Goal: Check status

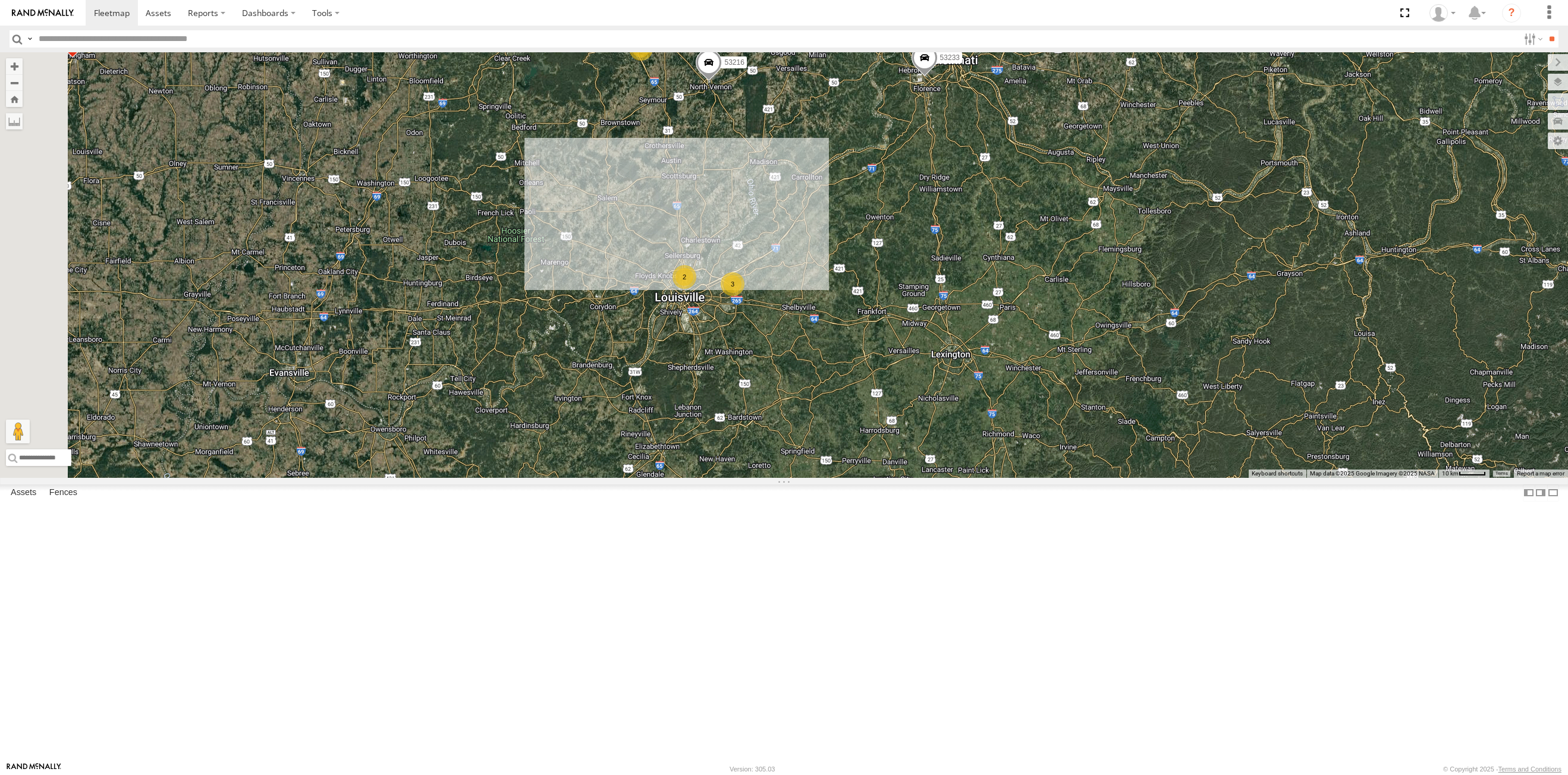
drag, startPoint x: 930, startPoint y: 282, endPoint x: 961, endPoint y: 244, distance: 49.0
click at [961, 244] on div "53149 53247 53151 53210 53233 53203 53239 53238 53266 53133 53148 53217 53278 5…" at bounding box center [784, 265] width 1568 height 425
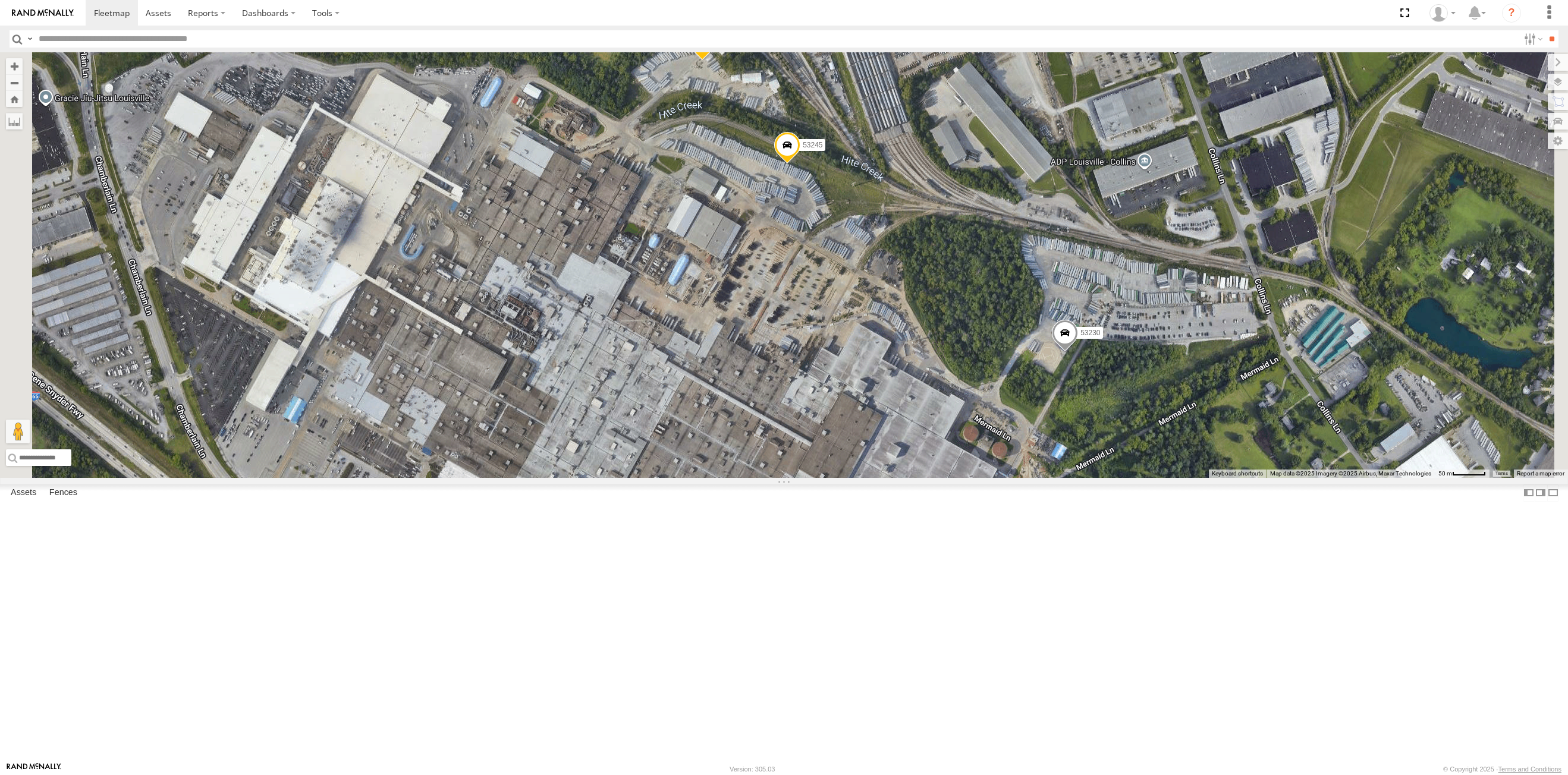
drag, startPoint x: 903, startPoint y: 503, endPoint x: 934, endPoint y: 473, distance: 43.1
click at [934, 473] on div "53149 53247 53151 53210 53233 53203 53239 53238 53266 53133 53148 53217 53278 5…" at bounding box center [784, 265] width 1568 height 425
click at [927, 468] on div "53149 53247 53151 53210 53233 53203 53239 53238 53266 53133 53148 53217 53278 5…" at bounding box center [784, 265] width 1568 height 425
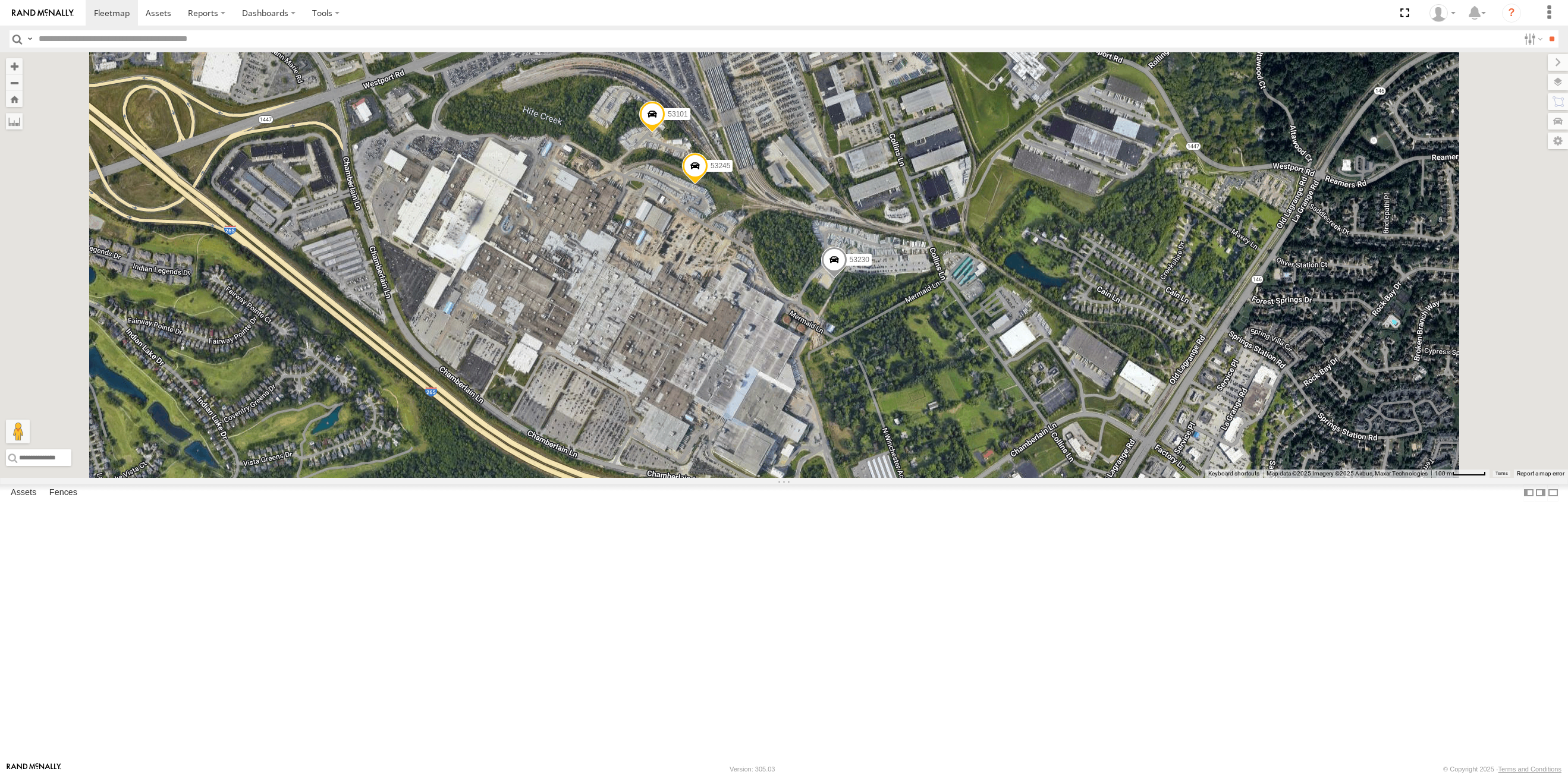
drag, startPoint x: 814, startPoint y: 444, endPoint x: 776, endPoint y: 407, distance: 53.0
click at [781, 411] on div "53149 53247 53151 53210 53233 53203 53239 53238 53266 53133 53148 53217 53278 5…" at bounding box center [784, 265] width 1568 height 425
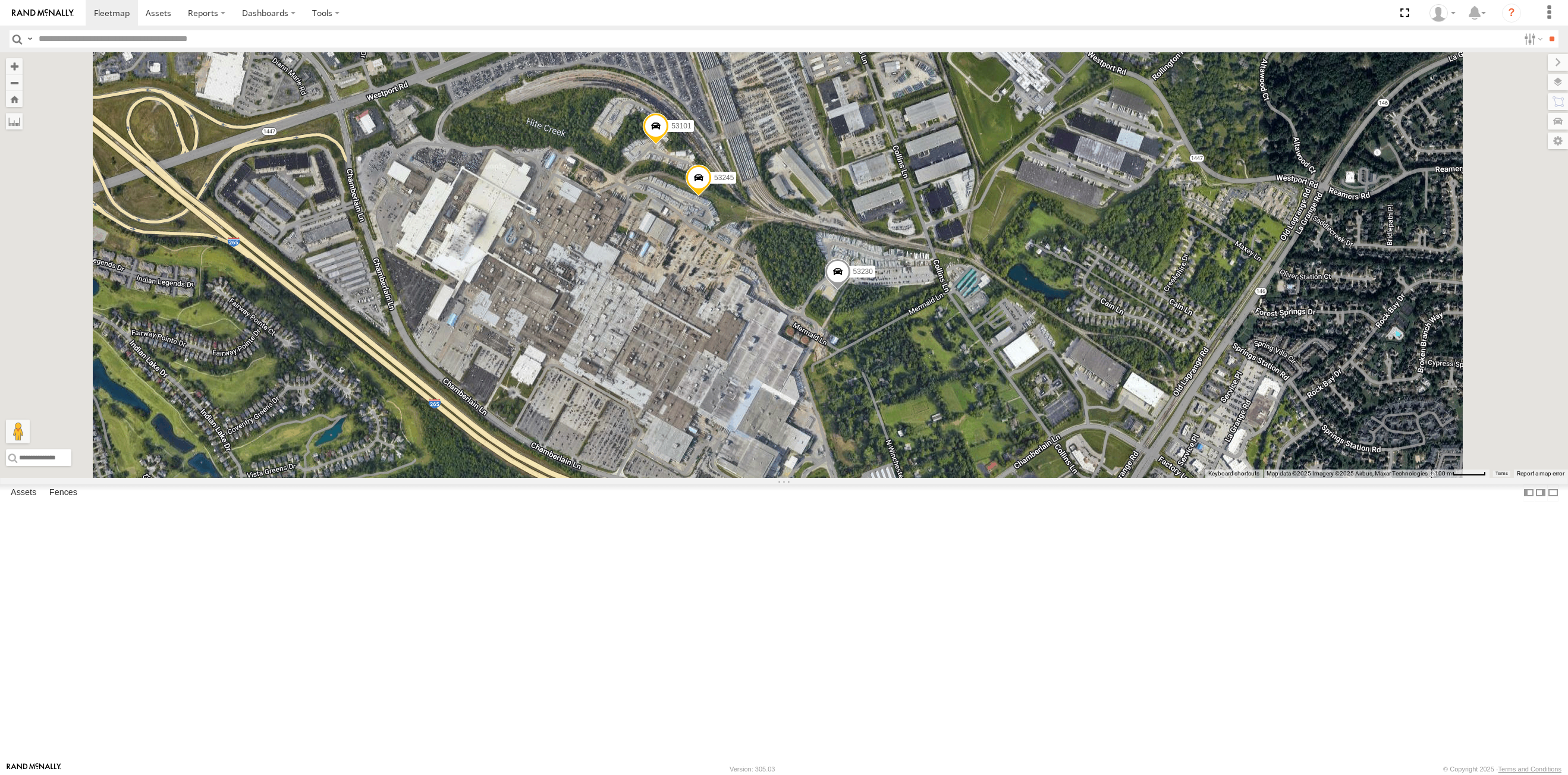
click at [669, 145] on span at bounding box center [655, 129] width 26 height 32
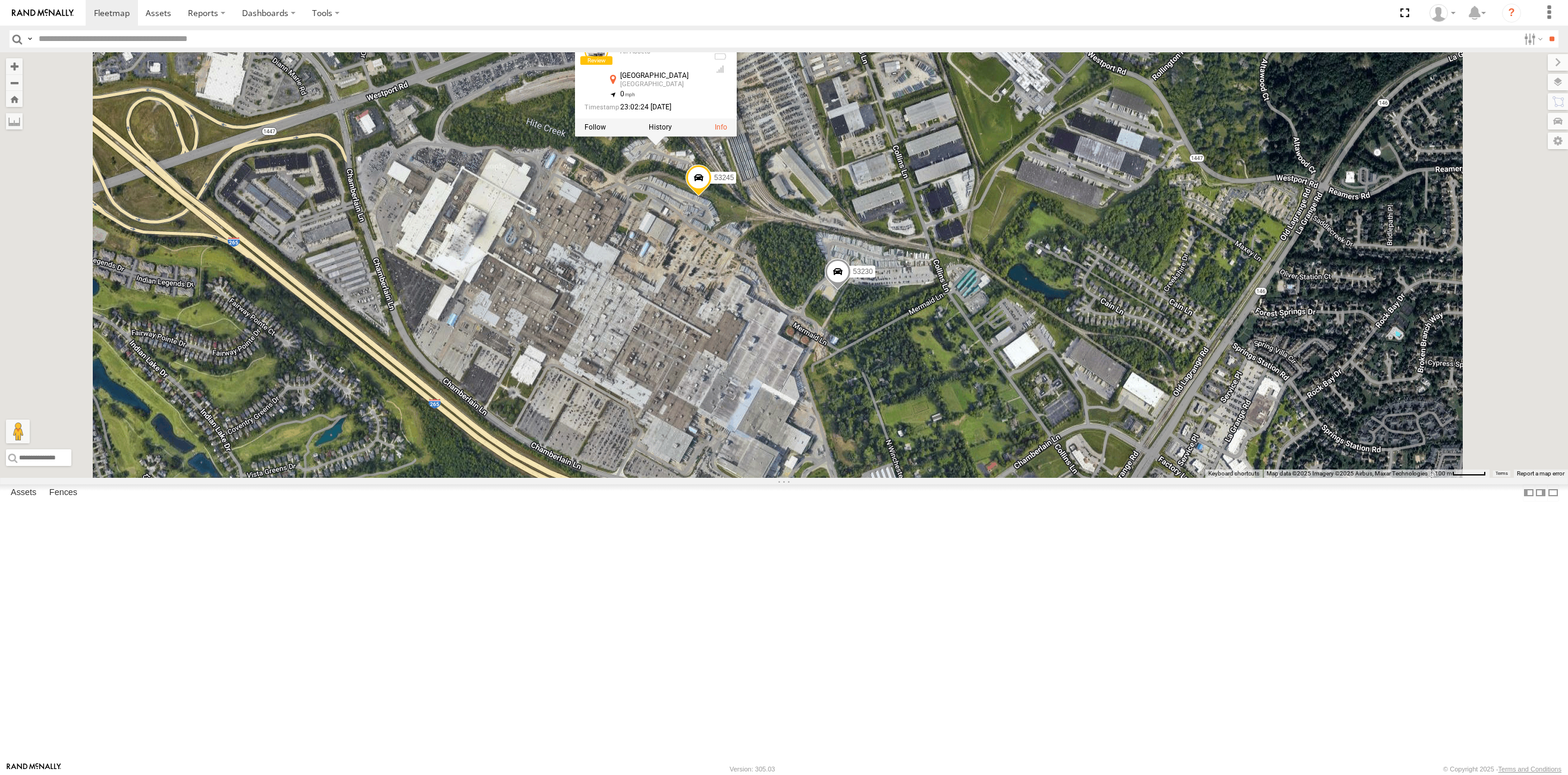
click at [803, 451] on div "53149 53247 53151 53210 53233 53203 53239 53238 53266 53133 53148 53217 53278 5…" at bounding box center [784, 265] width 1568 height 425
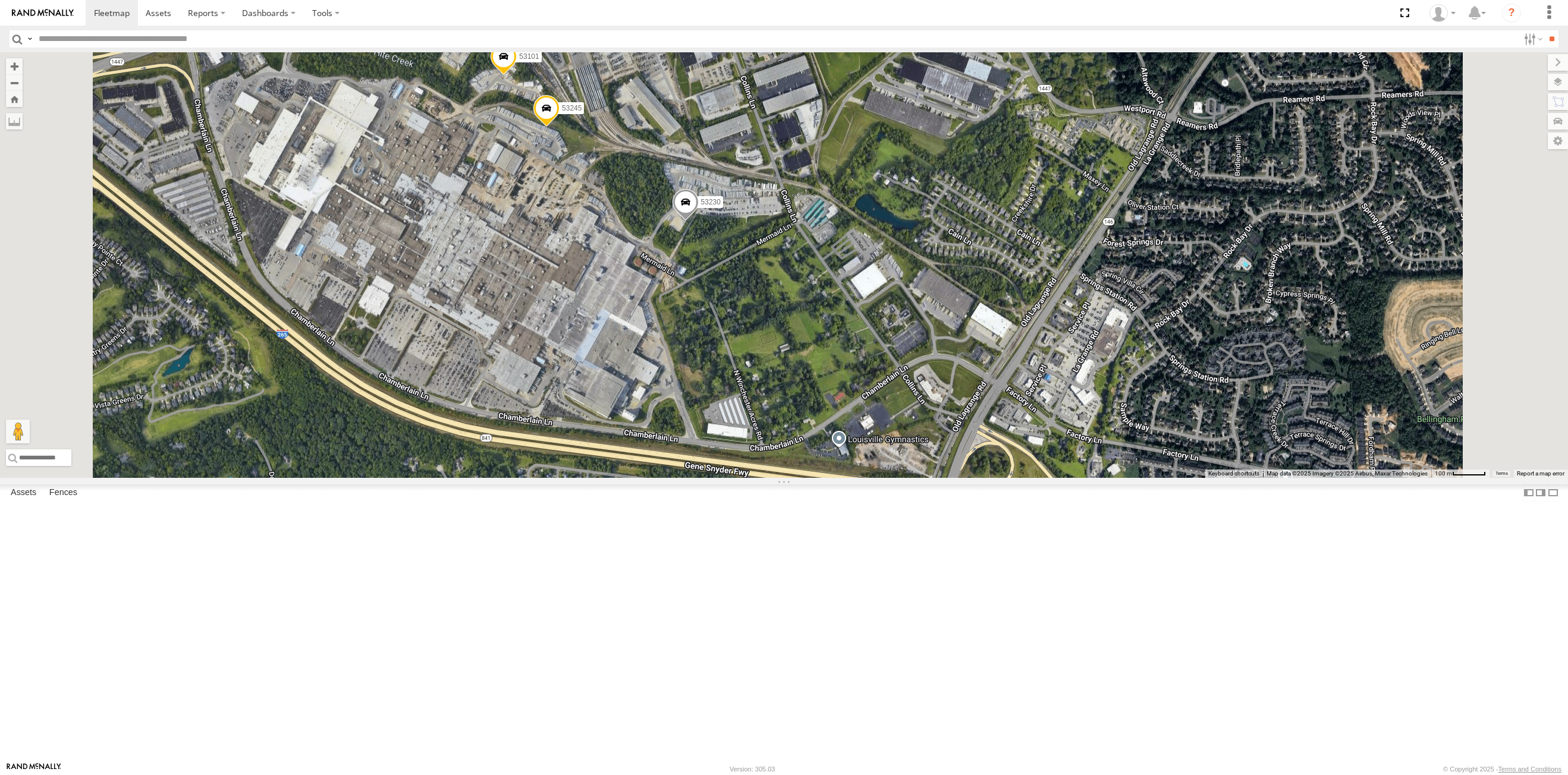
drag, startPoint x: 606, startPoint y: 402, endPoint x: 549, endPoint y: 362, distance: 69.6
click at [549, 362] on div "53149 53247 53151 53210 53233 53203 53239 53238 53266 53133 53148 53217 53278 5…" at bounding box center [784, 265] width 1568 height 425
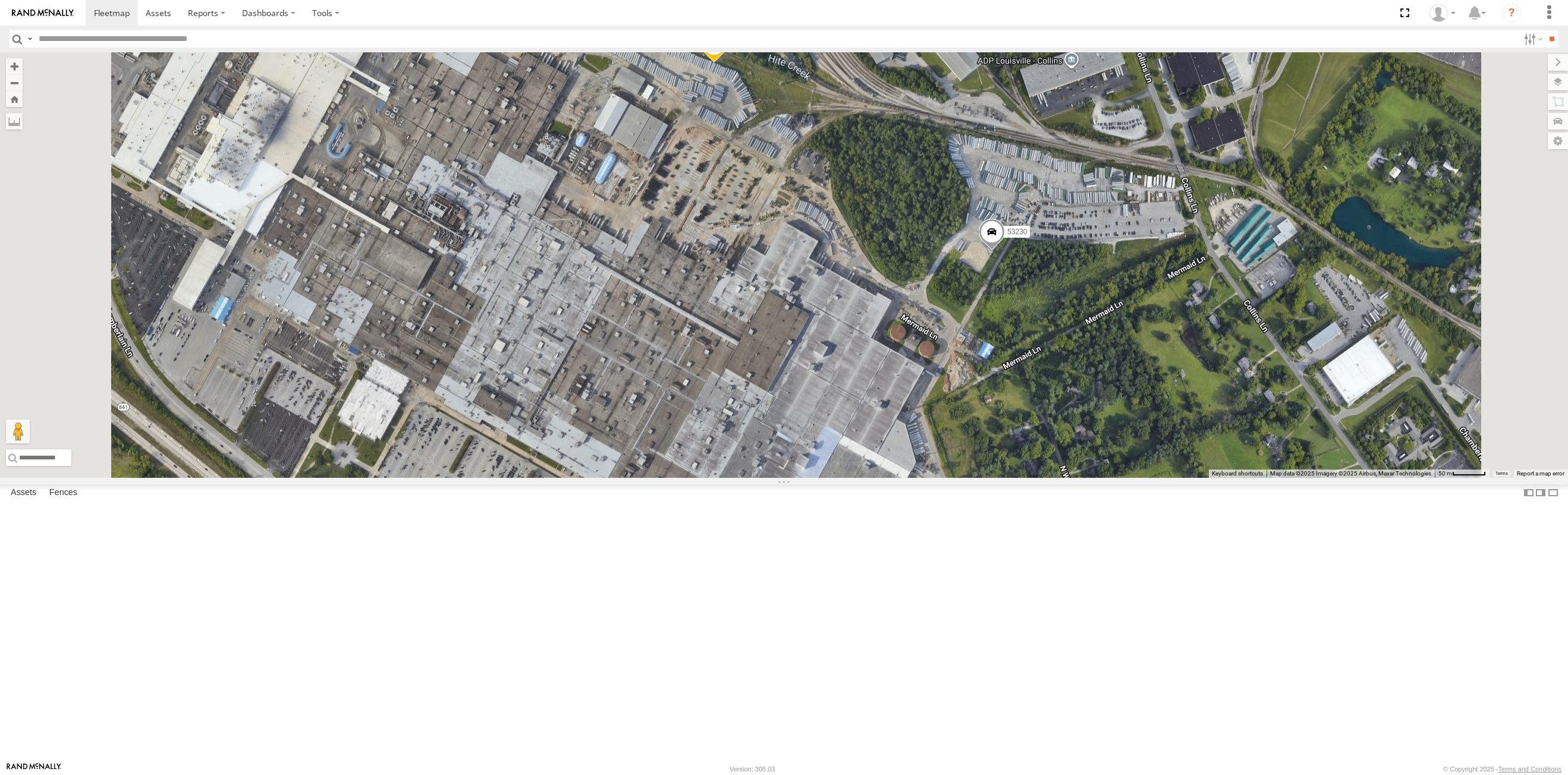
drag, startPoint x: 861, startPoint y: 471, endPoint x: 700, endPoint y: 301, distance: 234.1
click at [822, 362] on div "53149 53247 53151 53210 53233 53203 53239 53238 53266 53133 53148 53217 53278 5…" at bounding box center [784, 265] width 1568 height 425
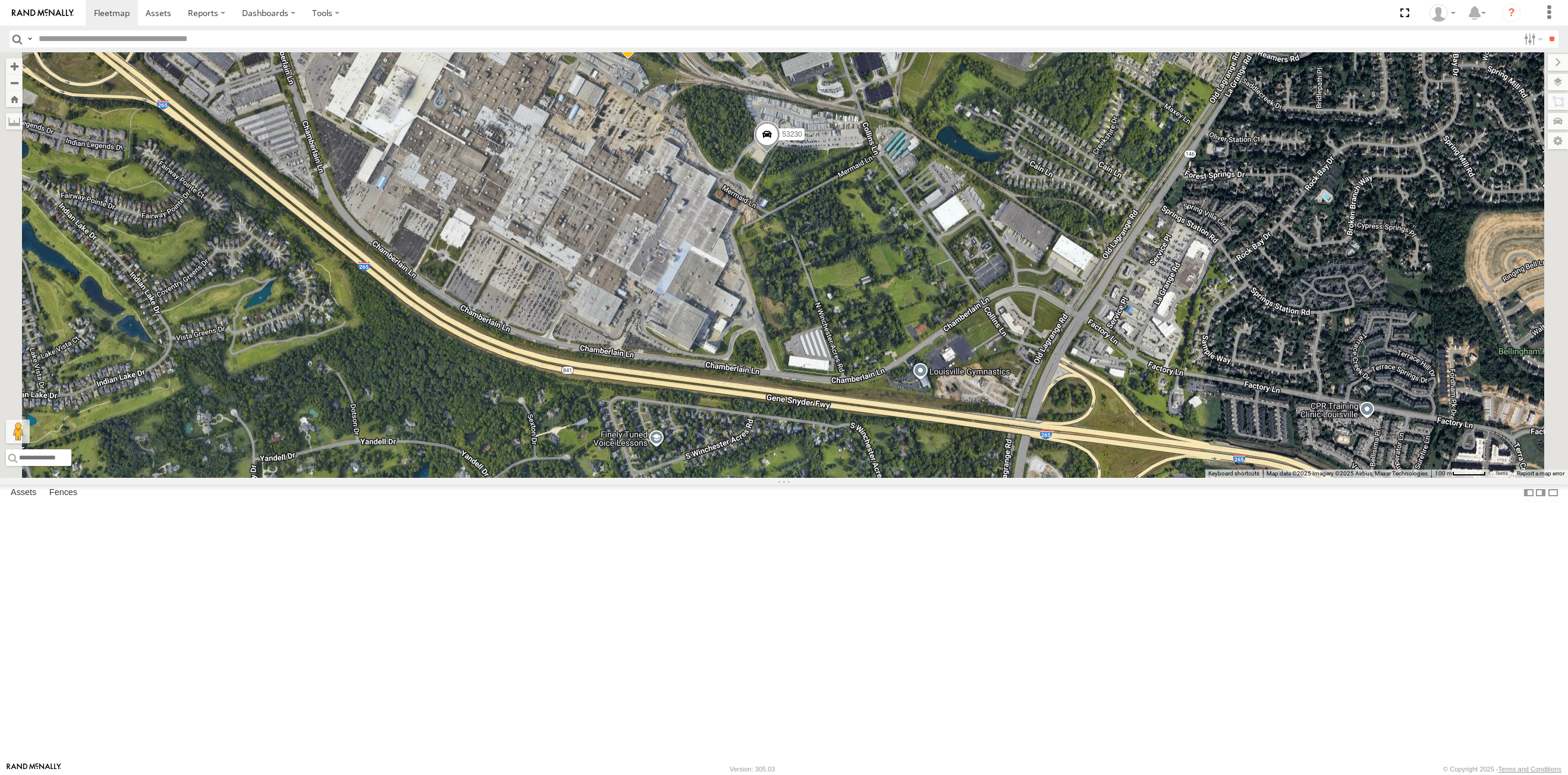
click at [714, 421] on div "53149 53247 53151 53210 53233 53203 53239 53238 53266 53133 53148 53217 53278 5…" at bounding box center [784, 265] width 1568 height 425
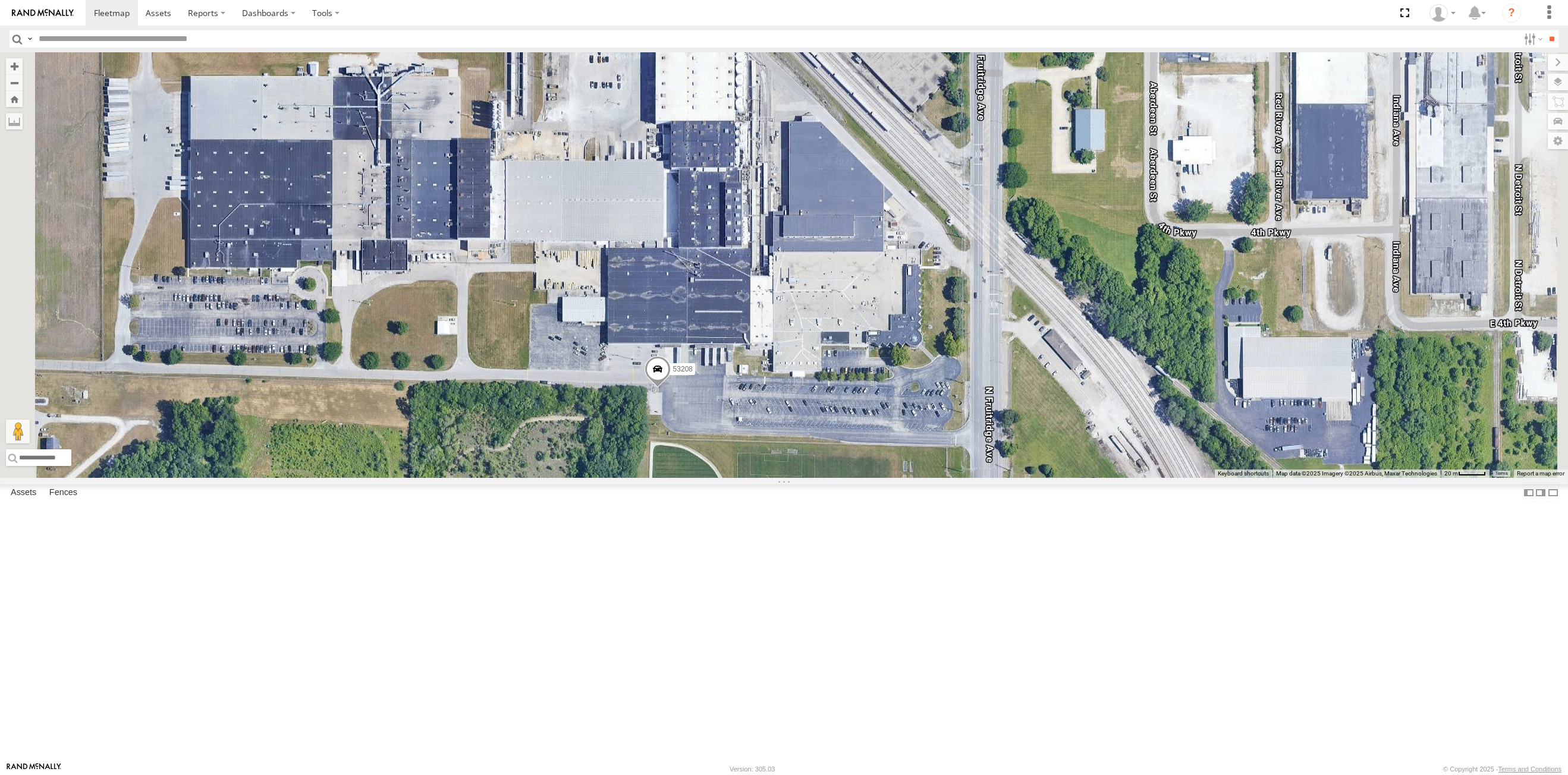
drag, startPoint x: 684, startPoint y: 255, endPoint x: 761, endPoint y: 513, distance: 269.2
click at [761, 478] on div "53208" at bounding box center [784, 265] width 1568 height 425
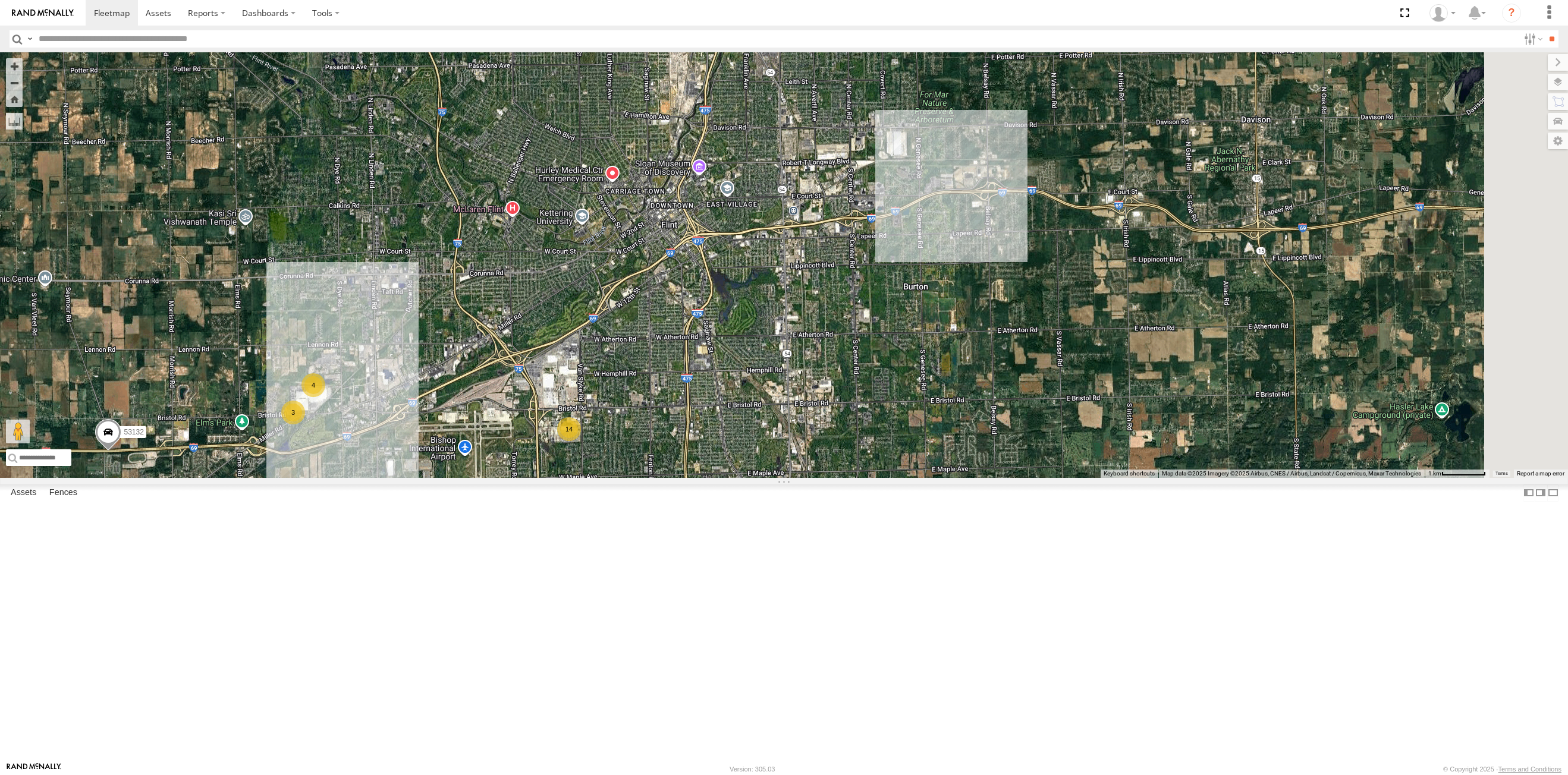
drag, startPoint x: 1066, startPoint y: 224, endPoint x: 892, endPoint y: 511, distance: 335.6
click at [892, 478] on div "53149 53247 53233 53238 53217 53137 53235 53248 53288 53151 53210 53203 53148 5…" at bounding box center [784, 265] width 1568 height 425
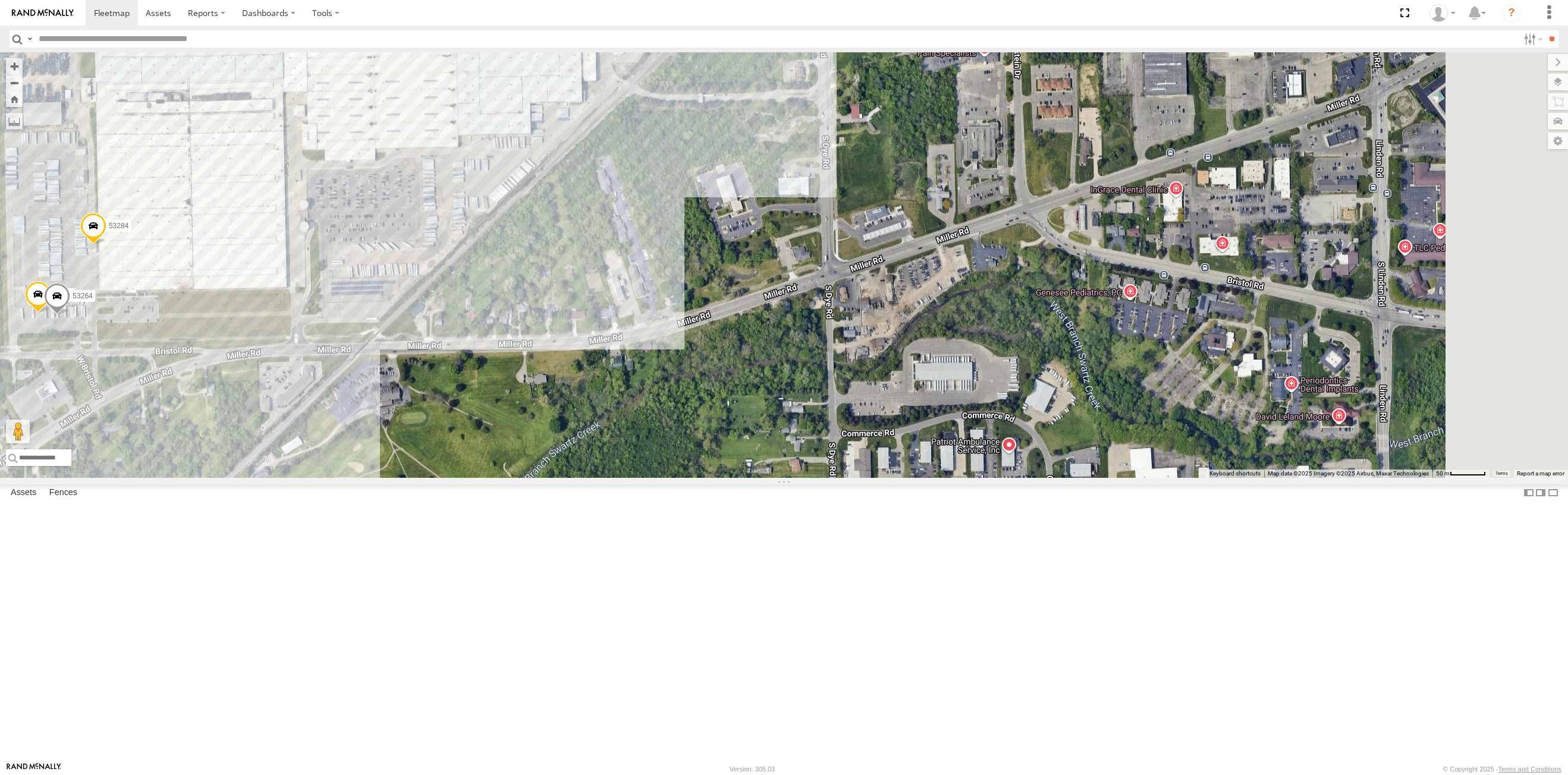
drag, startPoint x: 890, startPoint y: 397, endPoint x: 612, endPoint y: 280, distance: 301.6
click at [593, 282] on div "53149 53247 53233 53238 53217 53137 53235 53248 53288 53151 53210 53203 53148 5…" at bounding box center [784, 265] width 1568 height 425
